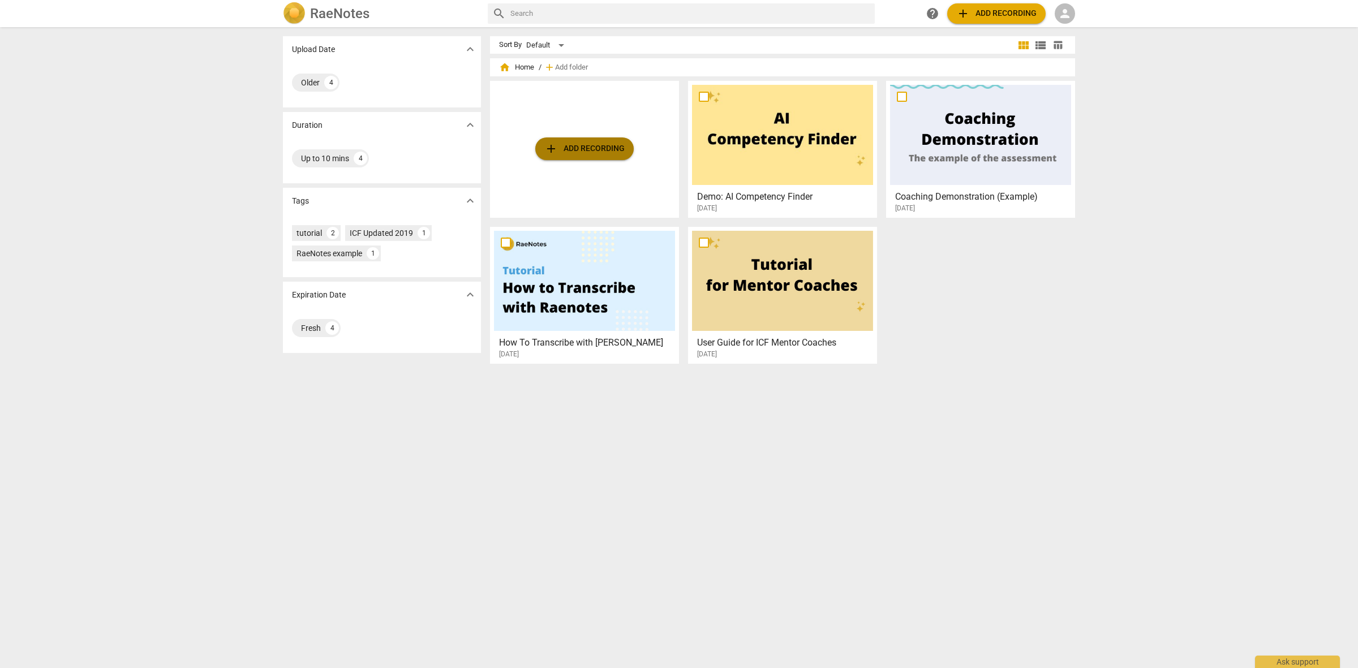
click at [580, 142] on span "add Add recording" at bounding box center [584, 149] width 80 height 14
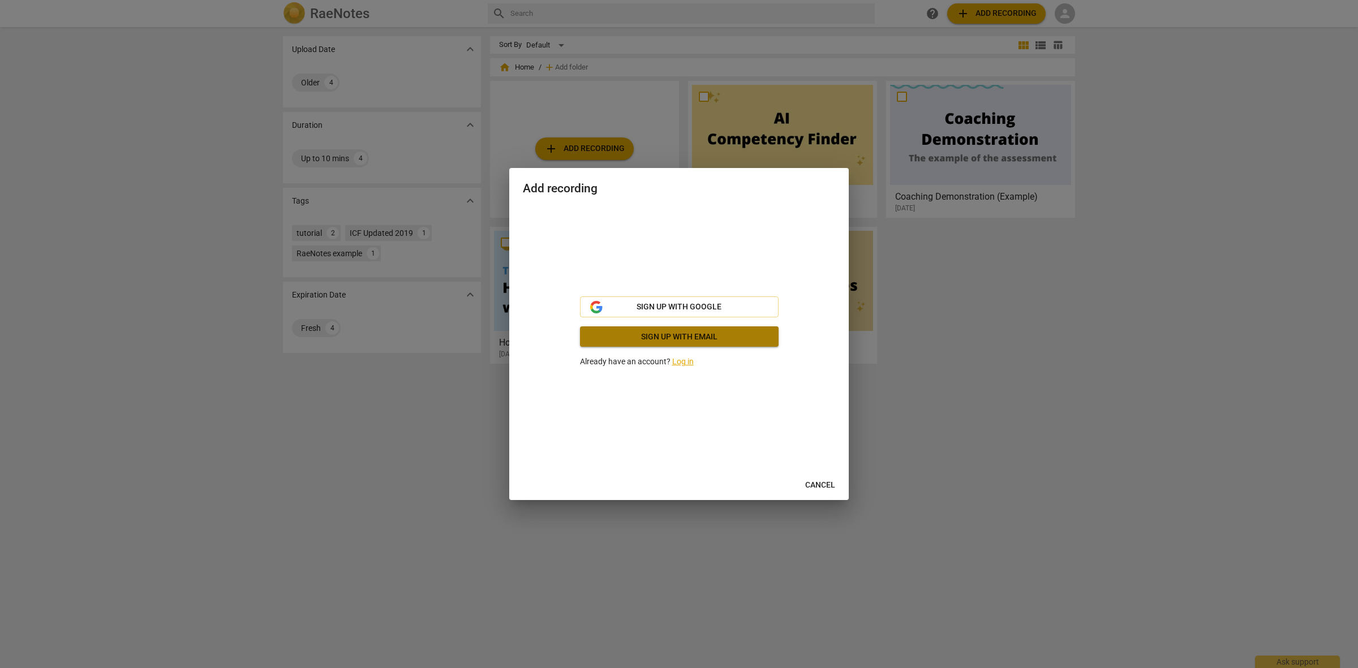
click at [661, 342] on span "Sign up with email" at bounding box center [679, 337] width 180 height 11
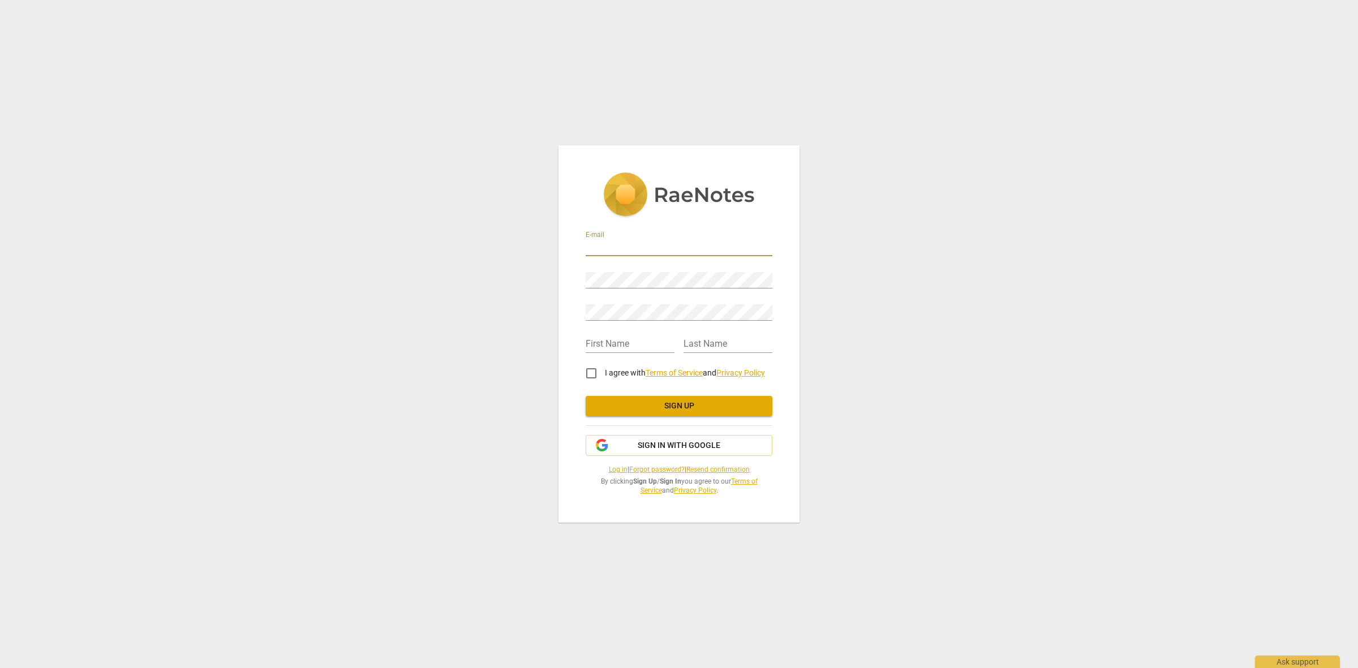
click at [655, 250] on input "email" at bounding box center [679, 248] width 187 height 16
type input "in"
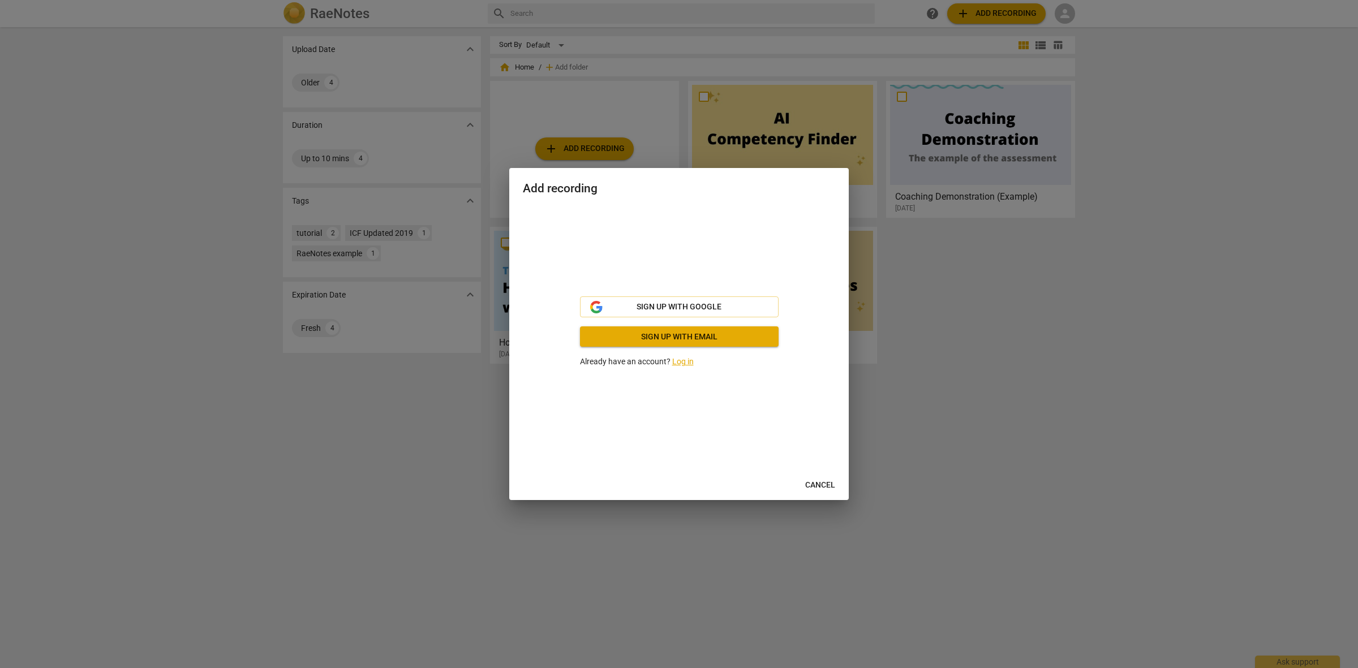
click at [683, 361] on link "Log in" at bounding box center [682, 361] width 21 height 9
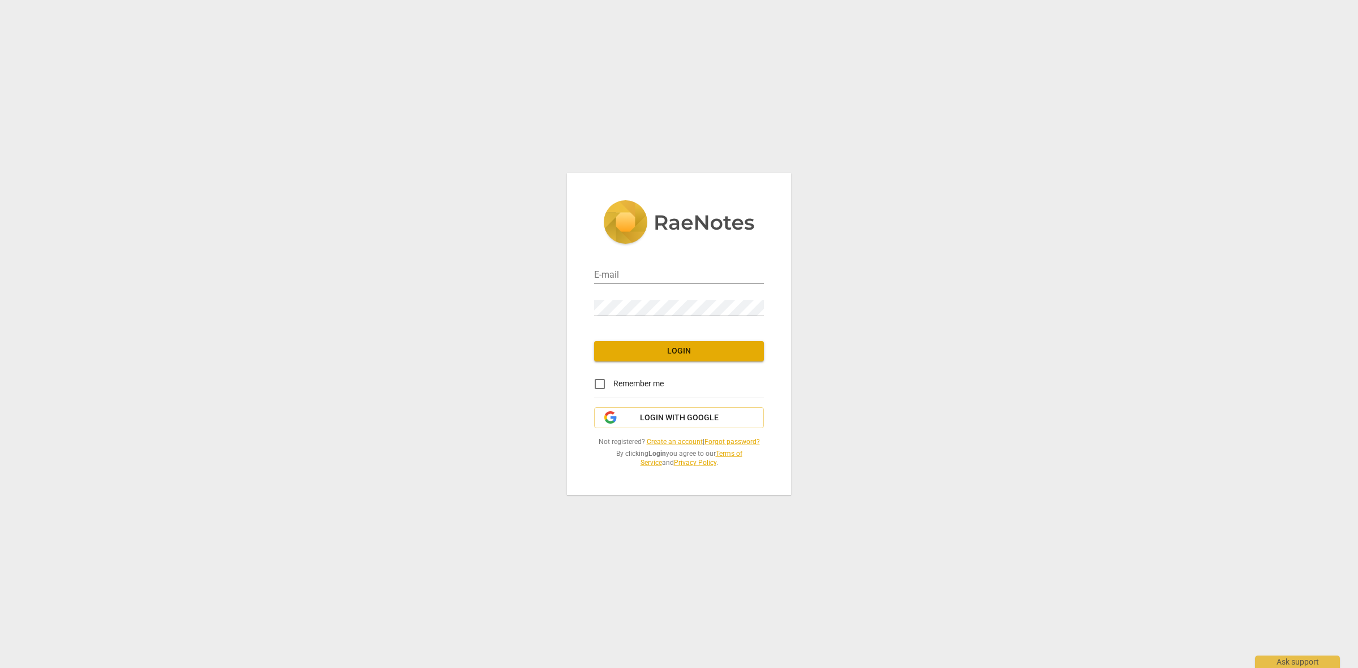
type input "[EMAIL_ADDRESS][PERSON_NAME][DOMAIN_NAME]"
click at [668, 337] on div "E-mail [EMAIL_ADDRESS][PERSON_NAME][DOMAIN_NAME] Password Login Remember me Log…" at bounding box center [679, 333] width 224 height 321
click at [669, 346] on span "Login" at bounding box center [679, 351] width 152 height 11
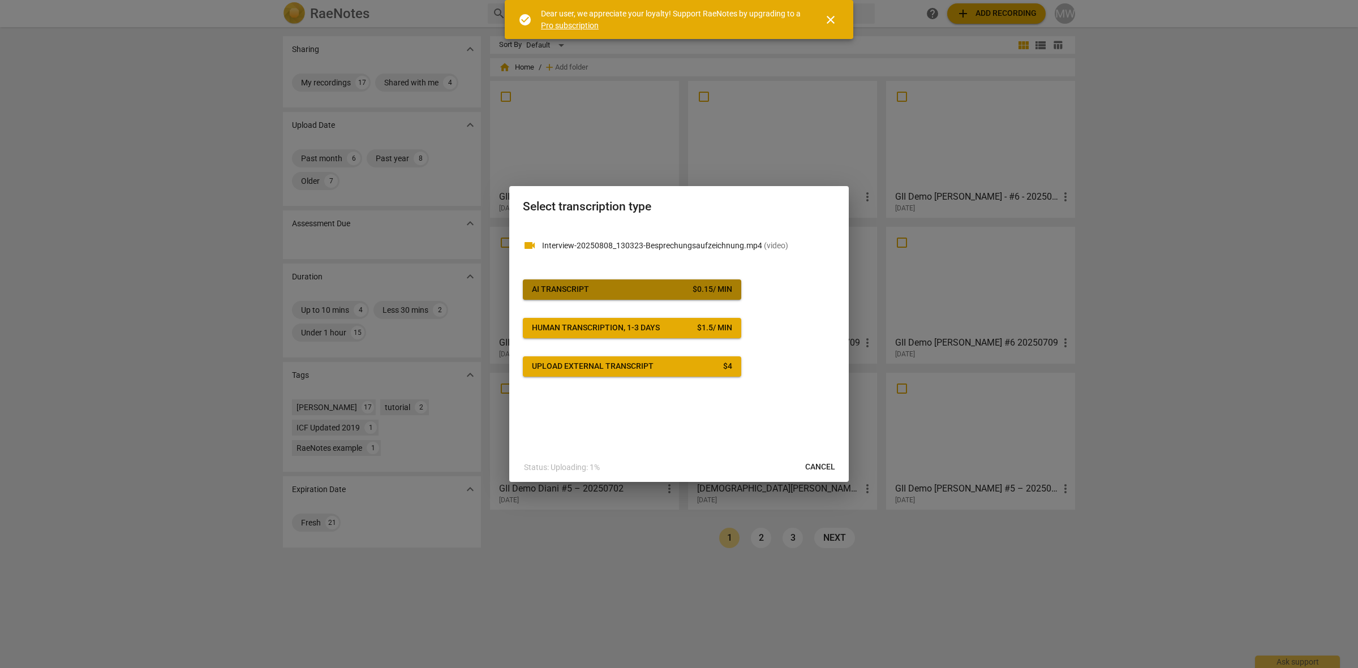
click at [566, 286] on div "AI Transcript" at bounding box center [560, 289] width 57 height 11
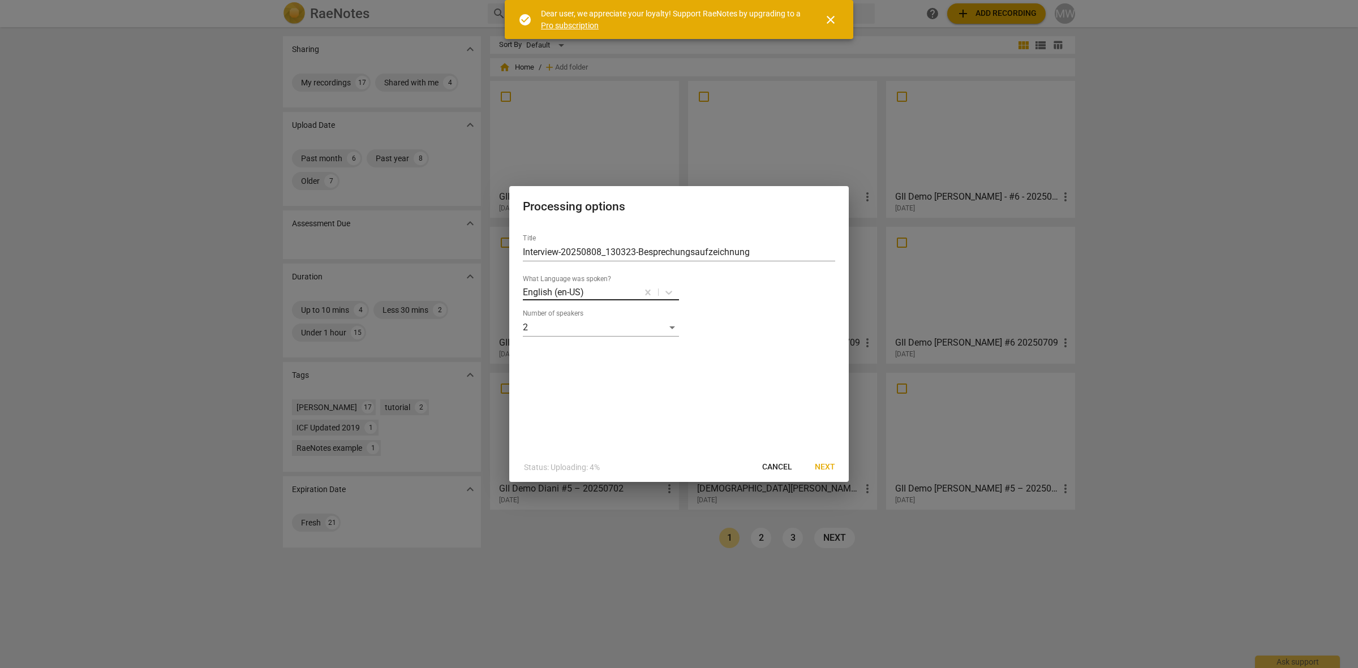
click at [618, 293] on div at bounding box center [610, 292] width 51 height 13
click at [577, 385] on div "German" at bounding box center [617, 380] width 189 height 27
click at [825, 464] on span "Next" at bounding box center [825, 467] width 20 height 11
